Goal: Navigation & Orientation: Find specific page/section

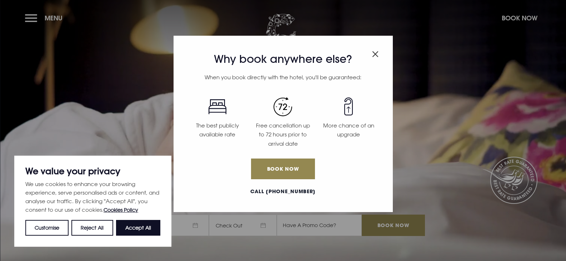
click at [373, 54] on img "Close modal" at bounding box center [375, 54] width 6 height 6
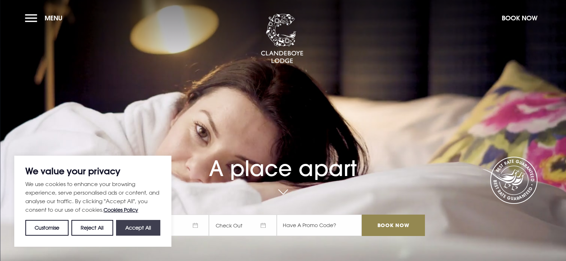
click at [146, 230] on button "Accept All" at bounding box center [138, 228] width 44 height 16
checkbox input "true"
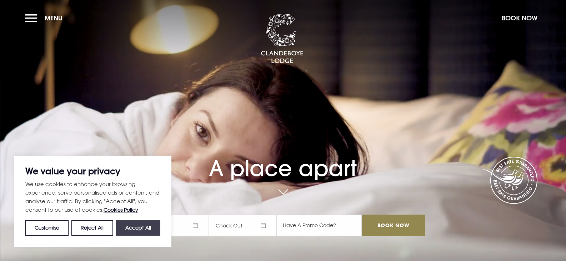
checkbox input "true"
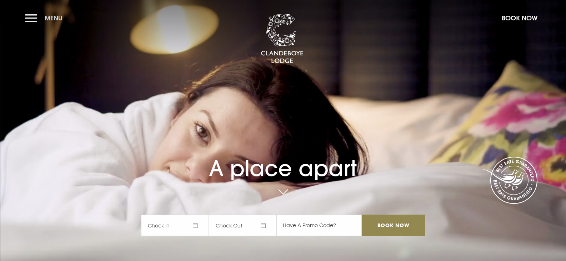
click at [33, 17] on button "Menu" at bounding box center [45, 17] width 41 height 15
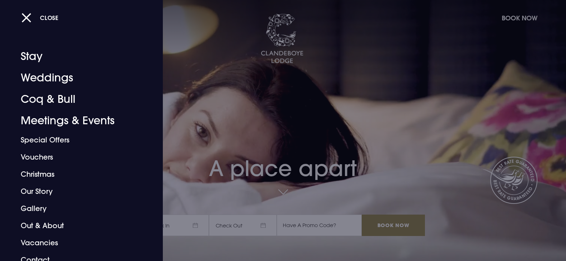
click at [335, 99] on div at bounding box center [283, 130] width 566 height 261
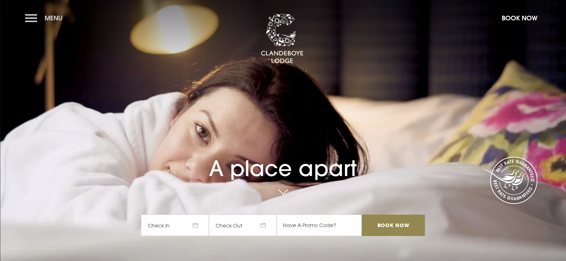
click at [28, 17] on button "Menu" at bounding box center [45, 17] width 41 height 15
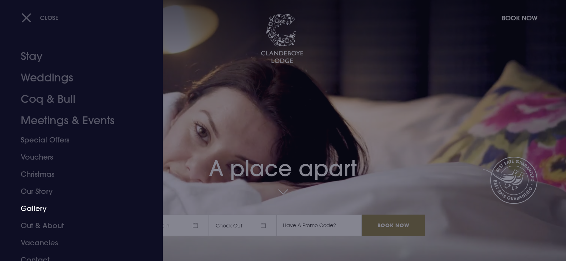
click at [42, 208] on link "Gallery" at bounding box center [77, 208] width 113 height 17
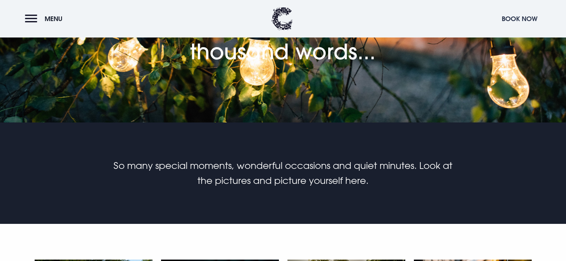
scroll to position [37, 0]
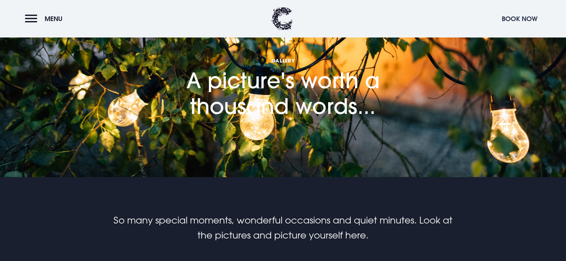
drag, startPoint x: 569, startPoint y: 16, endPoint x: 527, endPoint y: 21, distance: 42.4
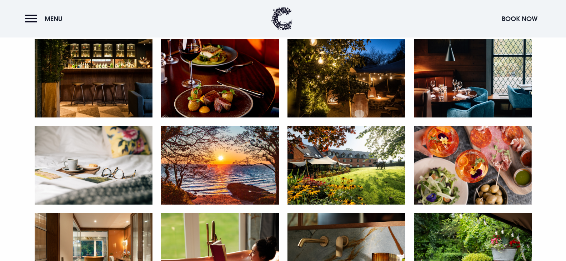
scroll to position [576, 0]
